Goal: Task Accomplishment & Management: Use online tool/utility

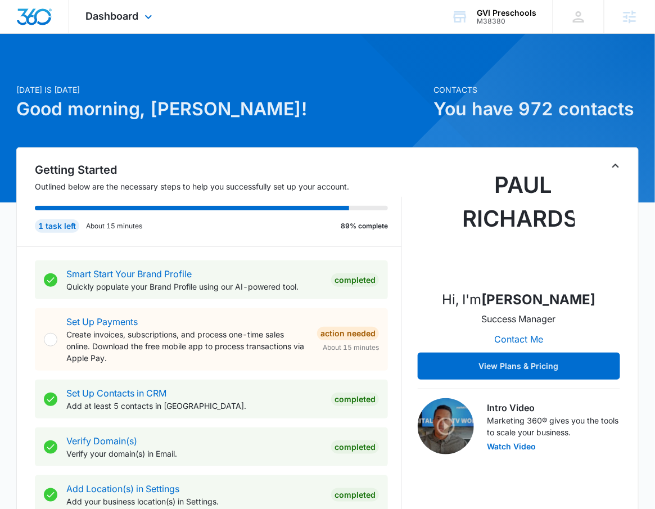
click at [135, 26] on div "Dashboard Apps Reputation Forms CRM Email Social Content Ads Intelligence Files…" at bounding box center [120, 16] width 103 height 33
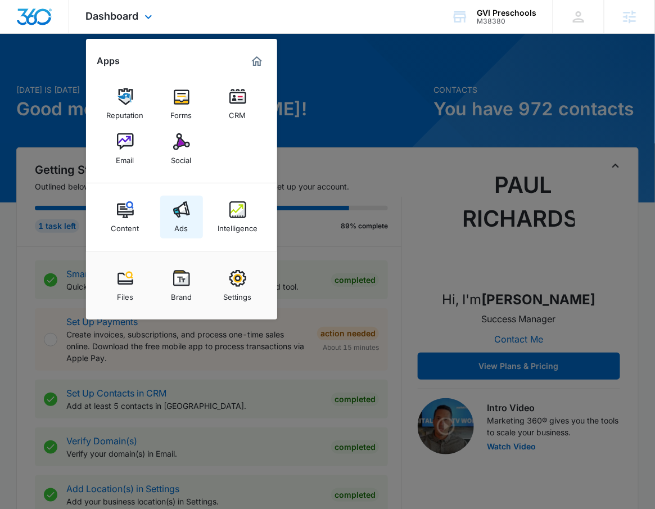
click at [182, 215] on img at bounding box center [181, 209] width 17 height 17
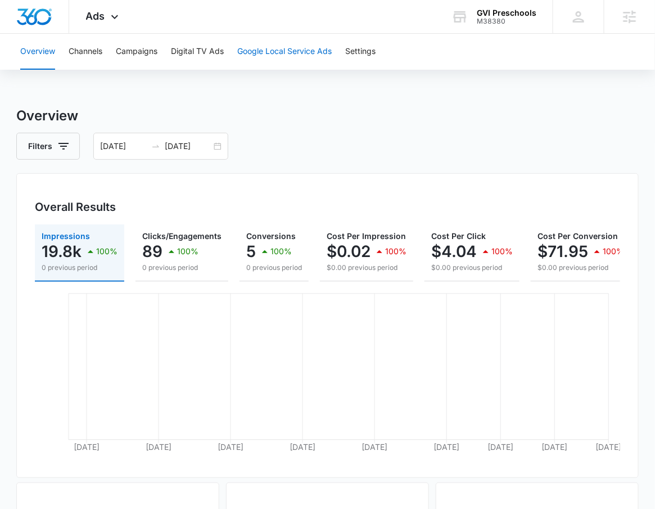
click at [322, 53] on button "Google Local Service Ads" at bounding box center [284, 52] width 94 height 36
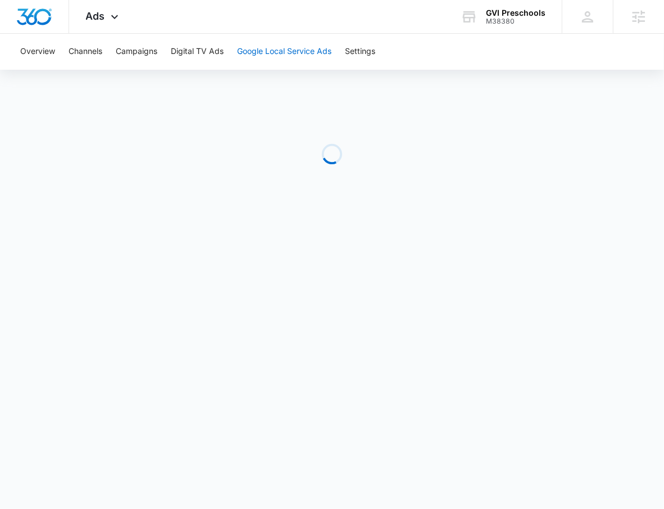
click at [266, 58] on button "Google Local Service Ads" at bounding box center [284, 52] width 94 height 36
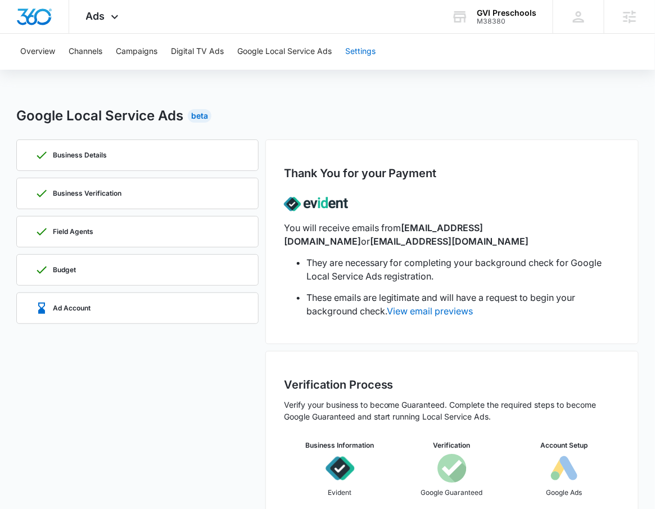
click at [367, 52] on button "Settings" at bounding box center [360, 52] width 30 height 36
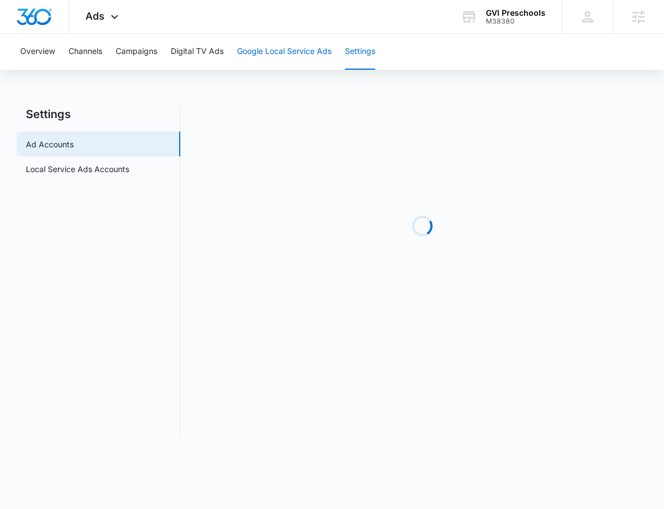
click at [315, 46] on button "Google Local Service Ads" at bounding box center [284, 52] width 94 height 36
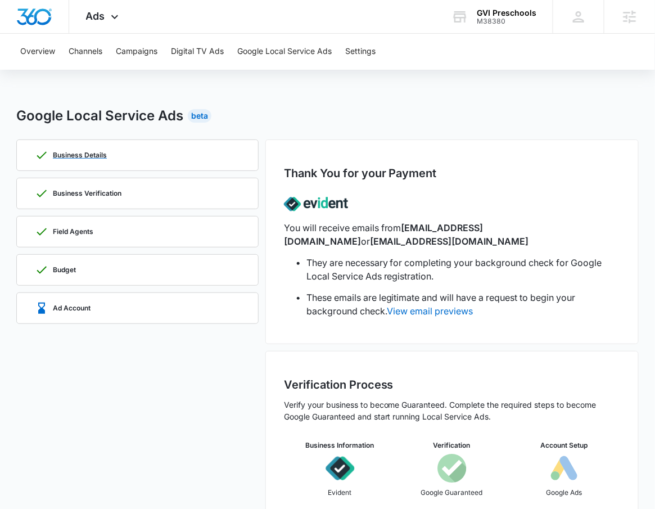
click at [92, 154] on p "Business Details" at bounding box center [80, 155] width 54 height 7
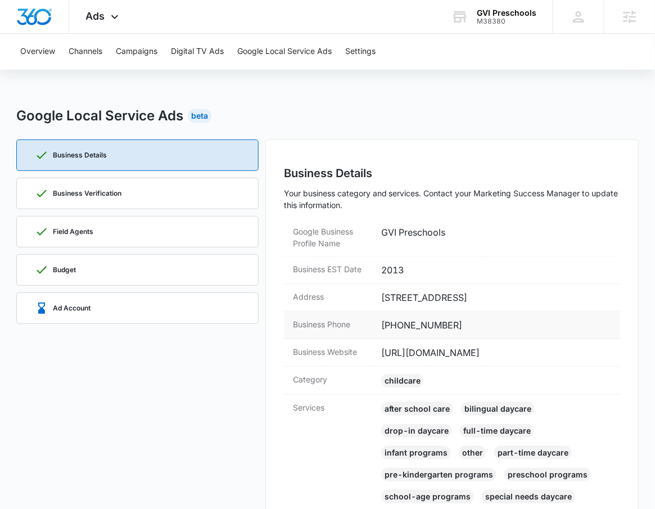
click at [462, 326] on dd "[PHONE_NUMBER]" at bounding box center [496, 324] width 230 height 13
drag, startPoint x: 454, startPoint y: 321, endPoint x: 379, endPoint y: 324, distance: 74.8
click at [379, 324] on div "Business Phone (720) 277-3267" at bounding box center [452, 325] width 336 height 28
copy dd "[PHONE_NUMBER]"
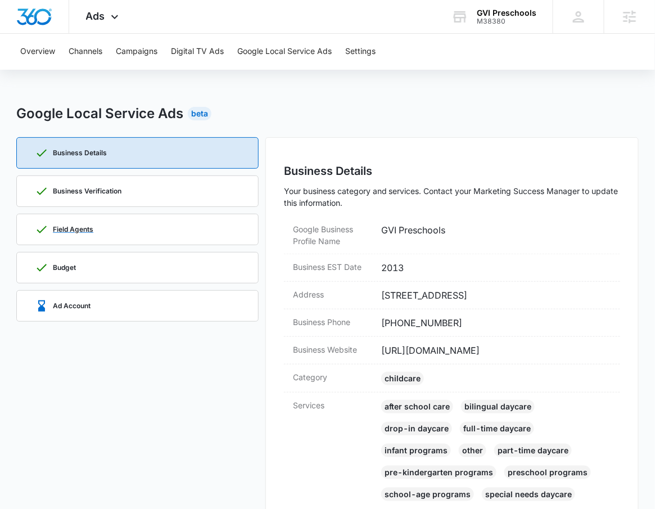
click at [78, 220] on div "Field Agents" at bounding box center [137, 229] width 205 height 30
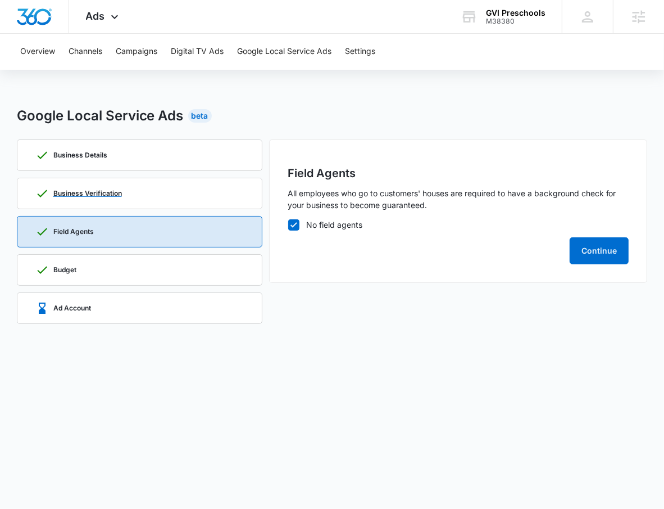
click at [107, 196] on p "Business Verification" at bounding box center [87, 193] width 69 height 7
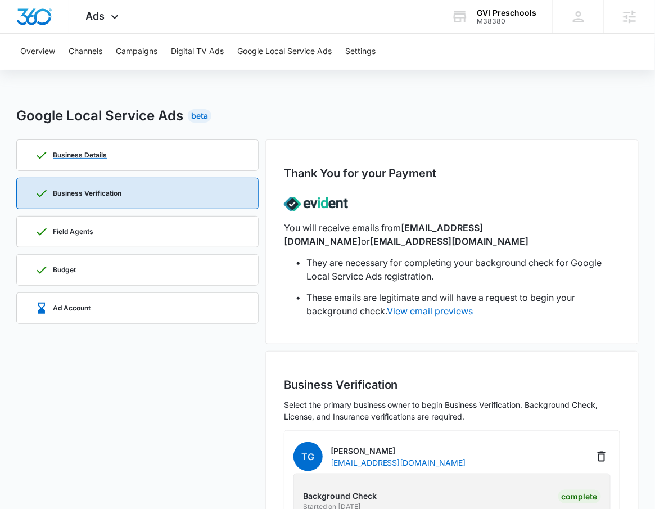
click at [128, 155] on div "Business Details" at bounding box center [137, 155] width 205 height 30
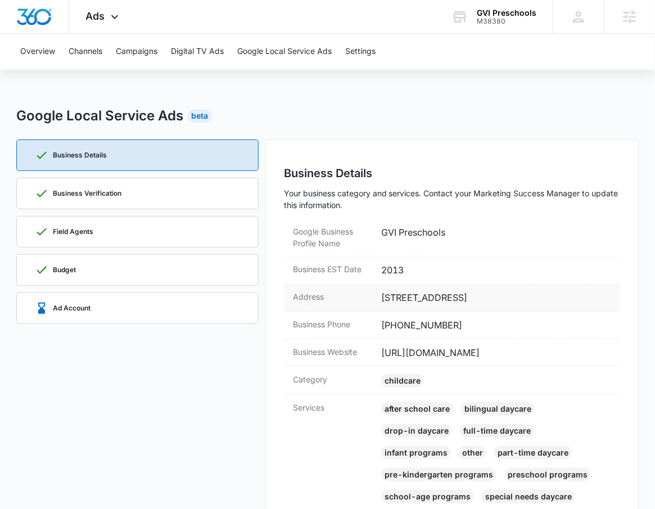
drag, startPoint x: 378, startPoint y: 299, endPoint x: 543, endPoint y: 299, distance: 164.6
click at [543, 299] on div "Address 1410 Laredo st., Aurora, CO 80011" at bounding box center [452, 298] width 336 height 28
copy dd "1410 Laredo st., Aurora, CO 80011"
click at [151, 302] on div "Ad Account" at bounding box center [137, 308] width 205 height 30
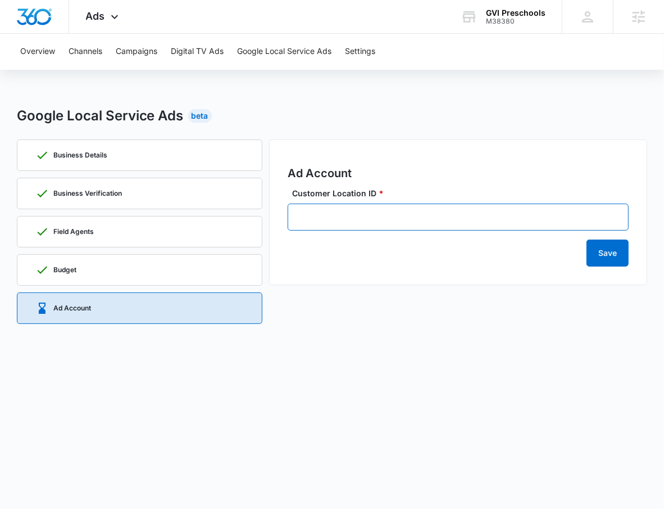
click at [330, 207] on input "Customer Location ID *" at bounding box center [459, 216] width 342 height 27
paste input "265-836-2909"
type input "265-836-2909"
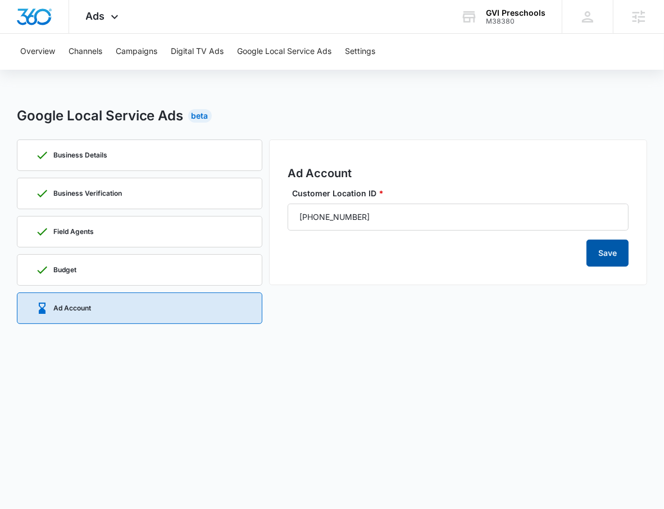
click at [613, 254] on button "Save" at bounding box center [608, 252] width 42 height 27
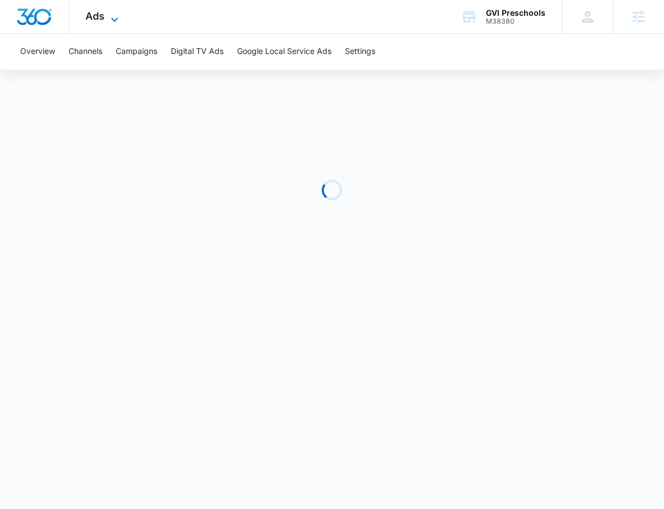
click at [92, 13] on span "Ads" at bounding box center [95, 16] width 19 height 12
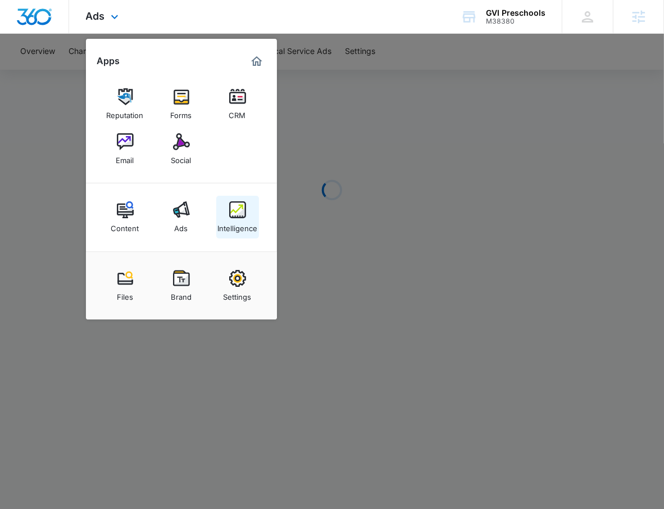
click at [231, 209] on img at bounding box center [237, 209] width 17 height 17
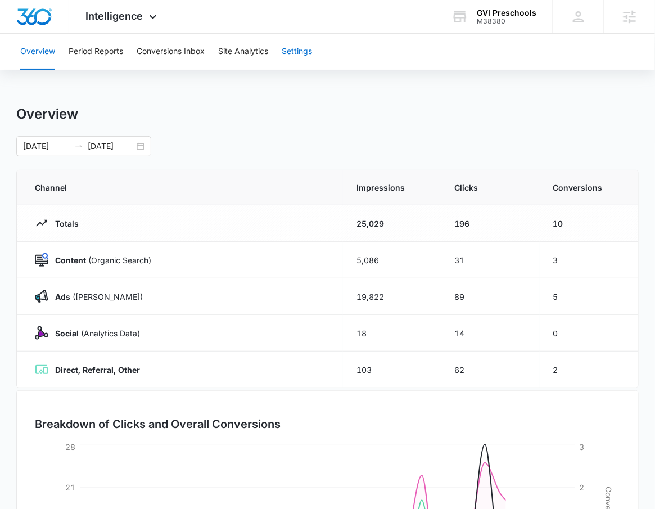
click at [297, 62] on button "Settings" at bounding box center [297, 52] width 30 height 36
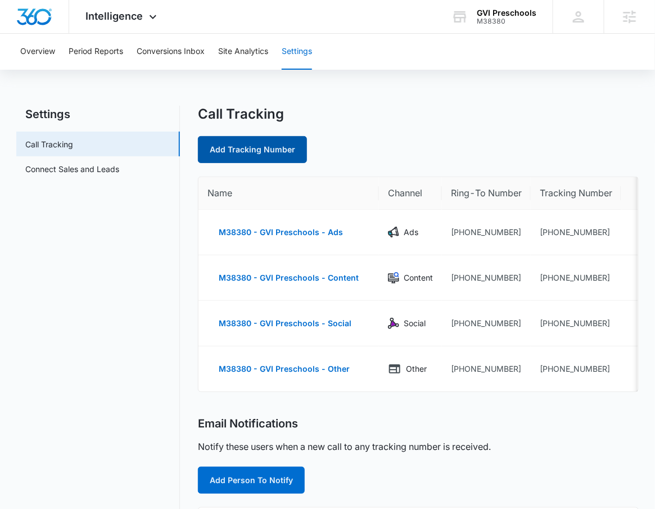
click at [249, 161] on link "Add Tracking Number" at bounding box center [252, 149] width 109 height 27
select select "by_area_code"
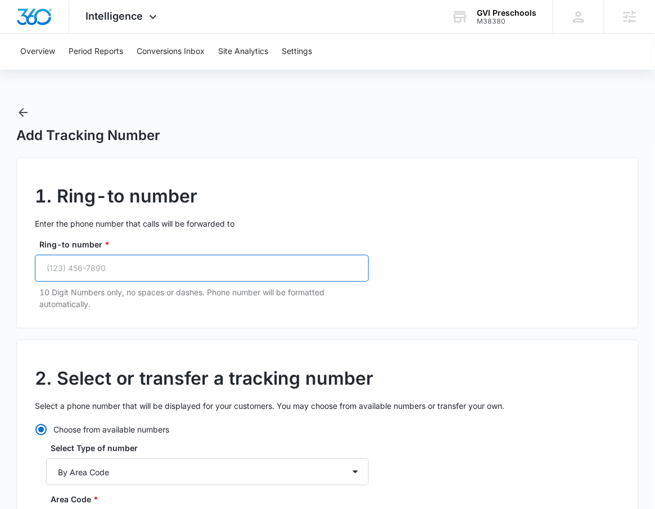
click at [132, 275] on input "Ring-to number *" at bounding box center [202, 268] width 334 height 27
click at [207, 270] on input "Ring-to number *" at bounding box center [202, 268] width 334 height 27
paste input "[PHONE_NUMBER]"
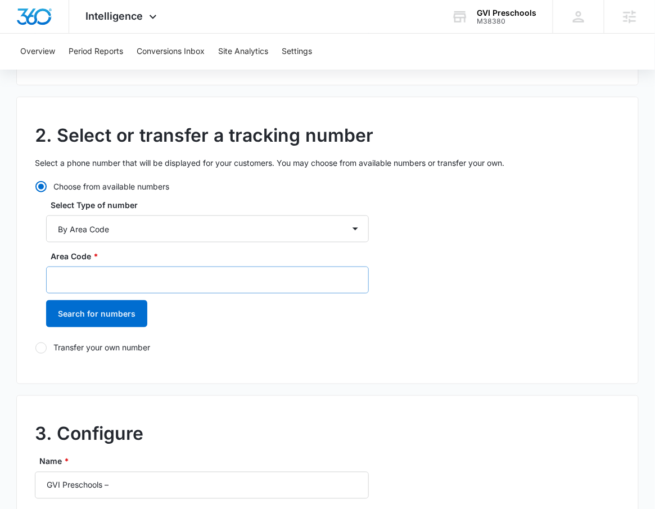
scroll to position [244, 0]
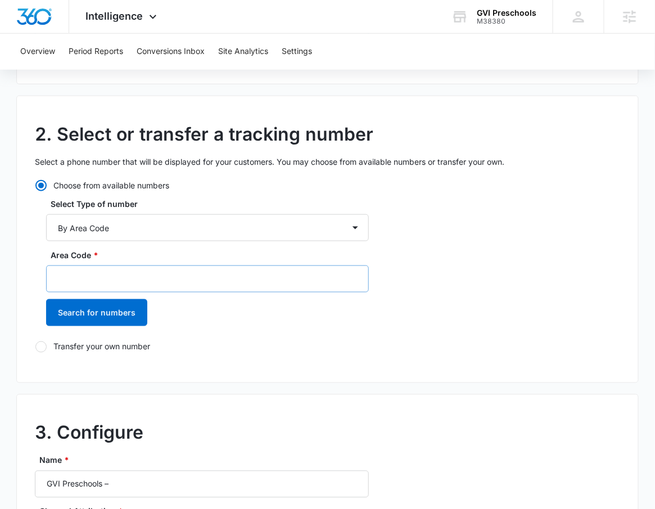
type input "[PHONE_NUMBER]"
click at [141, 280] on input "Area Code *" at bounding box center [207, 278] width 323 height 27
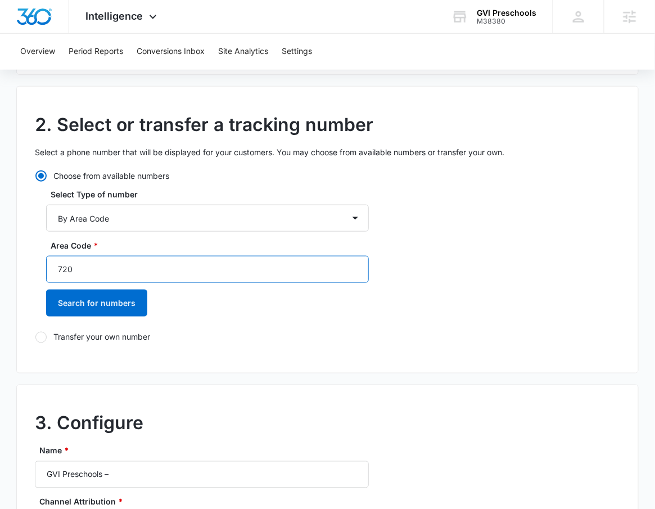
scroll to position [259, 0]
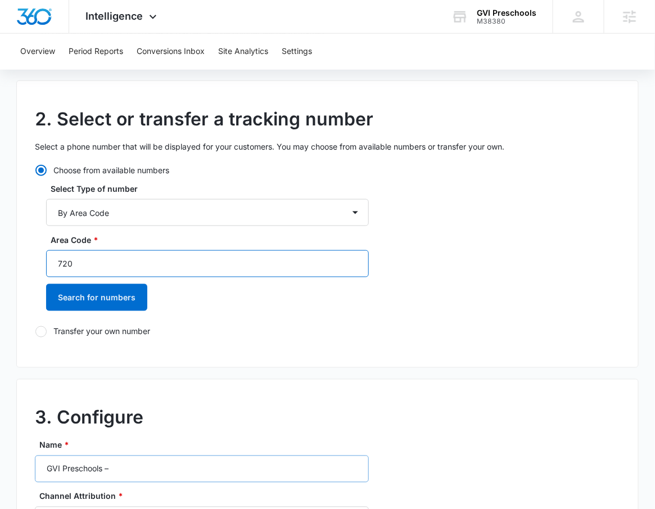
type input "720"
click at [207, 466] on input "GVI Preschools –" at bounding box center [202, 468] width 334 height 27
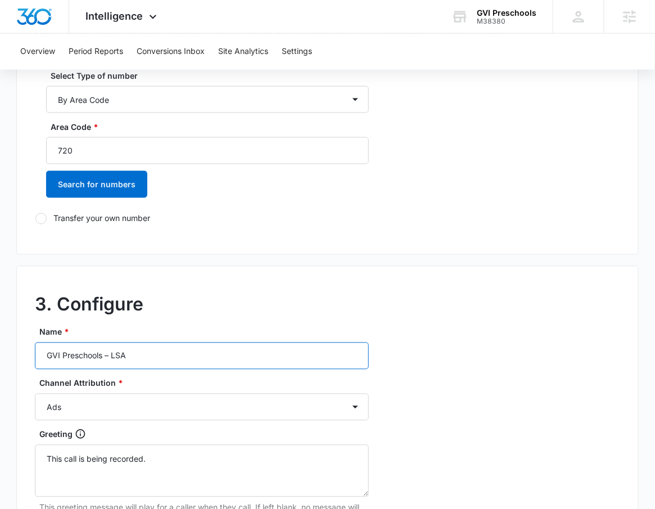
scroll to position [429, 0]
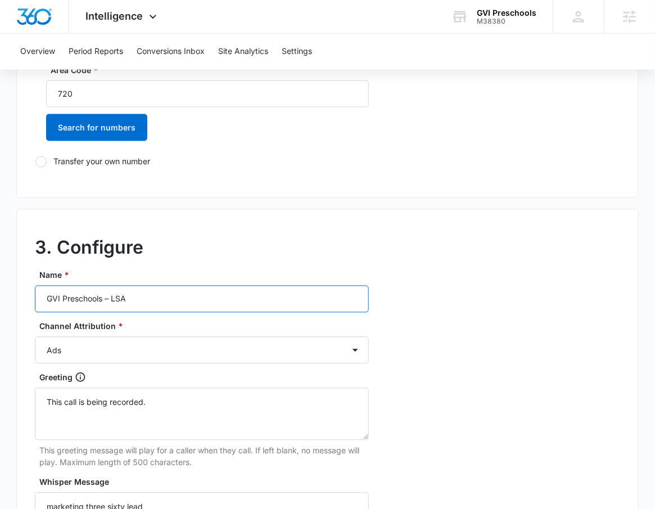
type input "GVI Preschools – LSA"
click at [86, 335] on div "Channel Attribution * Ads Local Service Ads Content Social Other" at bounding box center [202, 341] width 334 height 43
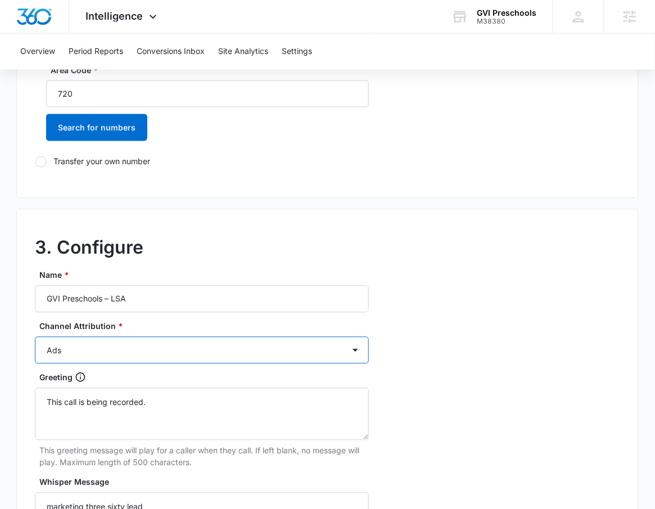
click at [80, 349] on select "Ads Local Service Ads Content Social Other" at bounding box center [202, 350] width 334 height 27
select select "LSA"
click at [35, 337] on select "Ads Local Service Ads Content Social Other" at bounding box center [202, 350] width 334 height 27
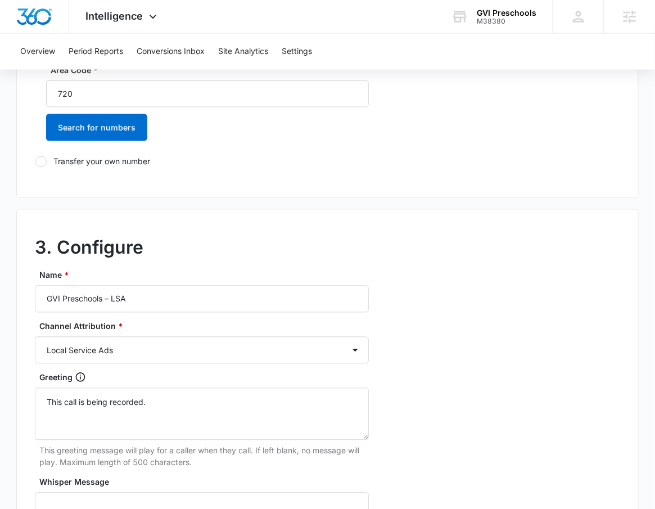
click at [493, 357] on div "3. Configure Name * GVI Preschools – LSA Channel Attribution * Ads Local Servic…" at bounding box center [327, 458] width 622 height 499
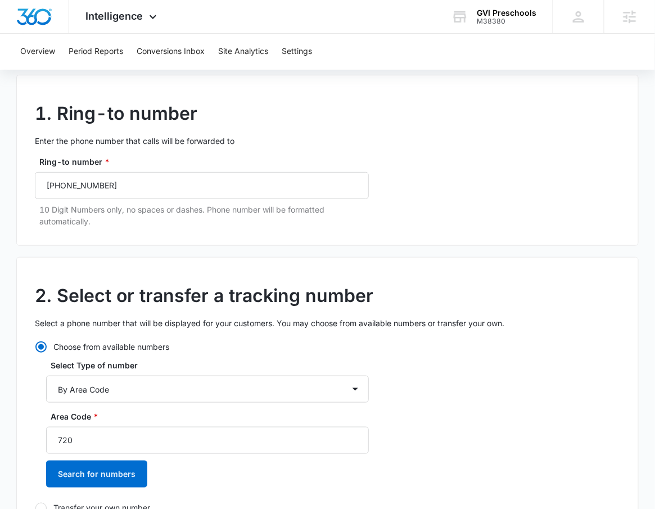
scroll to position [82, 0]
click at [111, 470] on button "Search for numbers" at bounding box center [96, 474] width 101 height 27
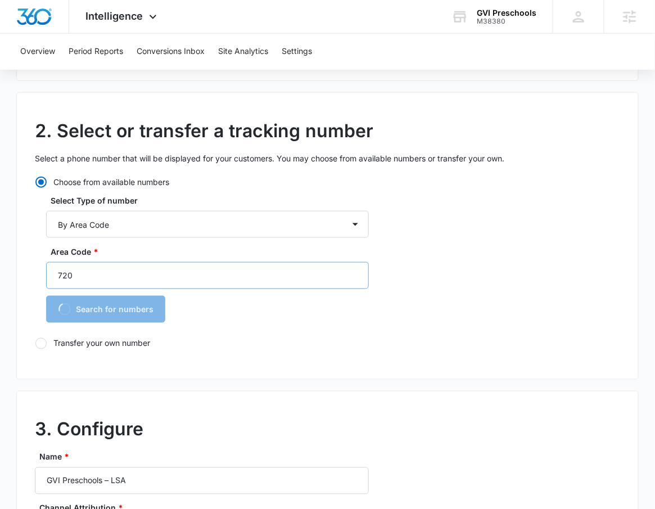
scroll to position [371, 0]
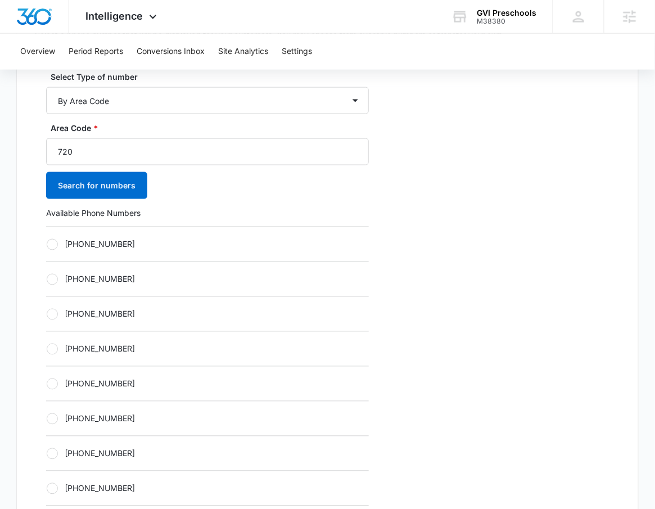
click at [126, 254] on div "[PHONE_NUMBER]" at bounding box center [207, 243] width 323 height 35
click at [124, 246] on label "[PHONE_NUMBER]" at bounding box center [207, 244] width 323 height 12
click at [47, 244] on input "[PHONE_NUMBER]" at bounding box center [46, 244] width 1 height 1
radio input "true"
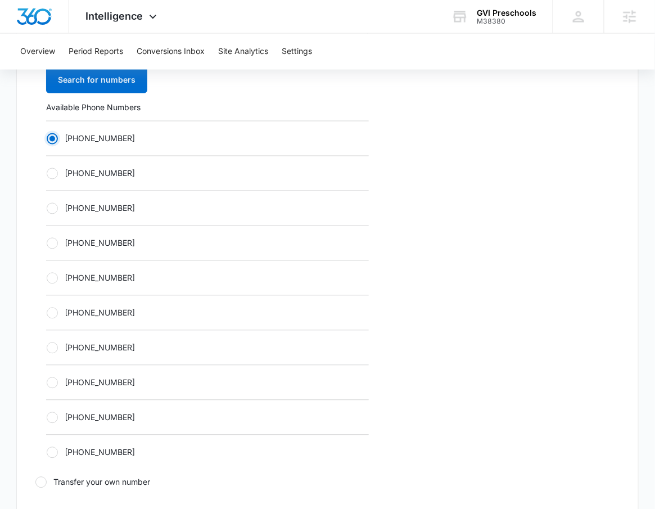
scroll to position [1055, 0]
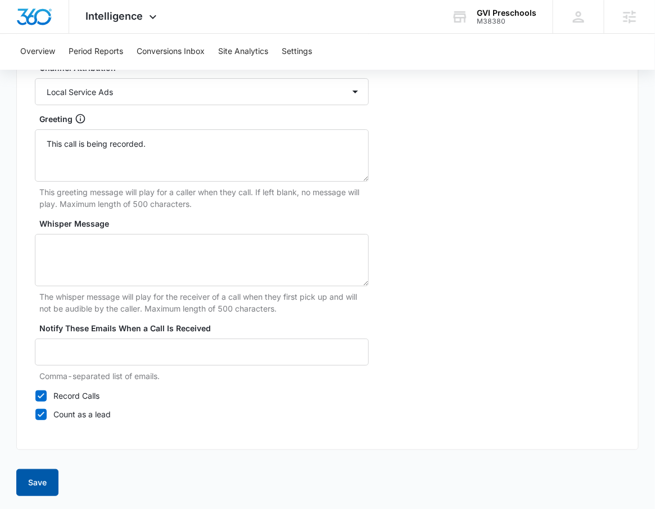
click at [42, 482] on button "Save" at bounding box center [37, 482] width 42 height 27
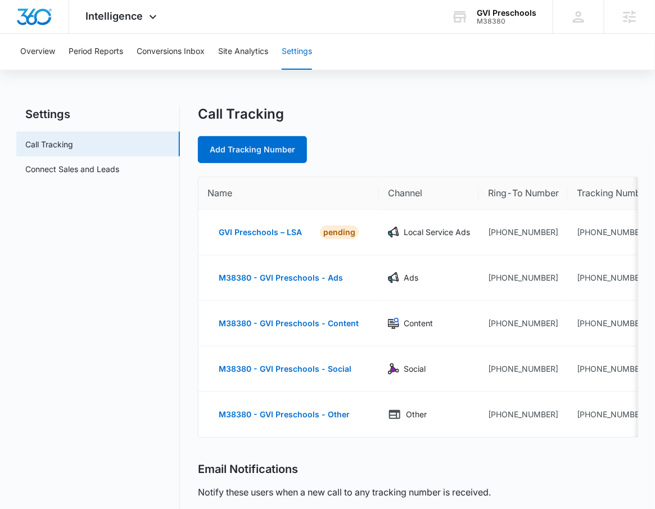
scroll to position [0, 54]
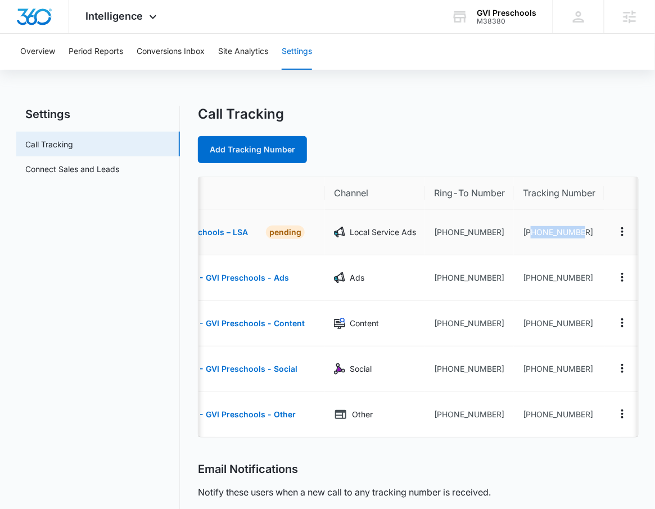
drag, startPoint x: 596, startPoint y: 237, endPoint x: 530, endPoint y: 229, distance: 65.7
click at [530, 229] on td "[PHONE_NUMBER]" at bounding box center [559, 233] width 90 height 46
copy td "7203033409"
